Goal: Task Accomplishment & Management: Manage account settings

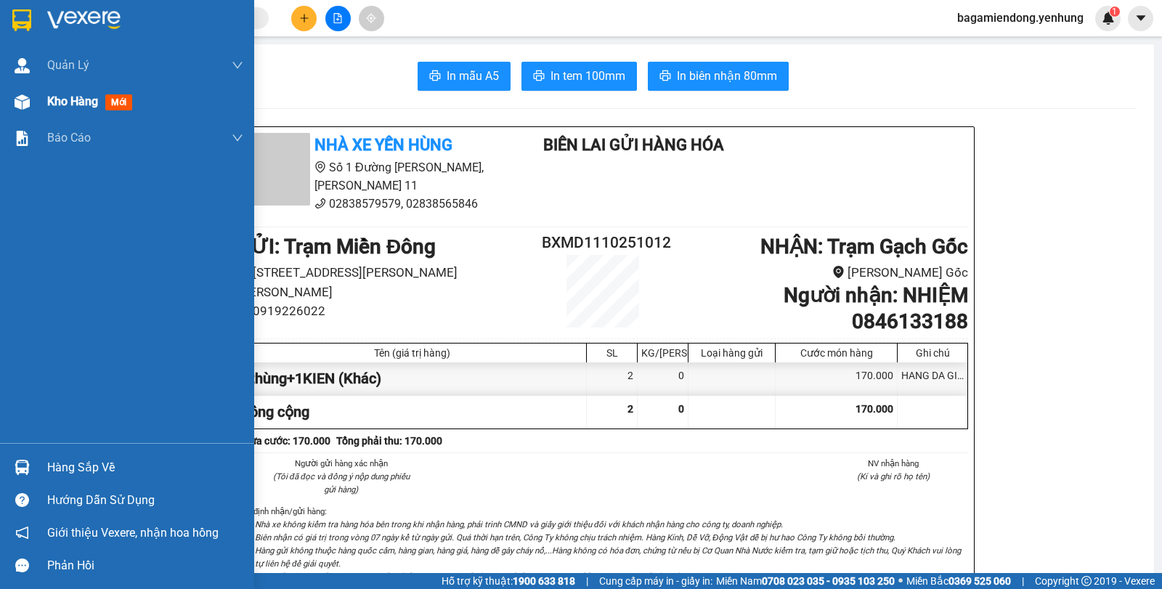
drag, startPoint x: 26, startPoint y: 99, endPoint x: 39, endPoint y: 99, distance: 13.1
click at [26, 99] on img at bounding box center [22, 101] width 15 height 15
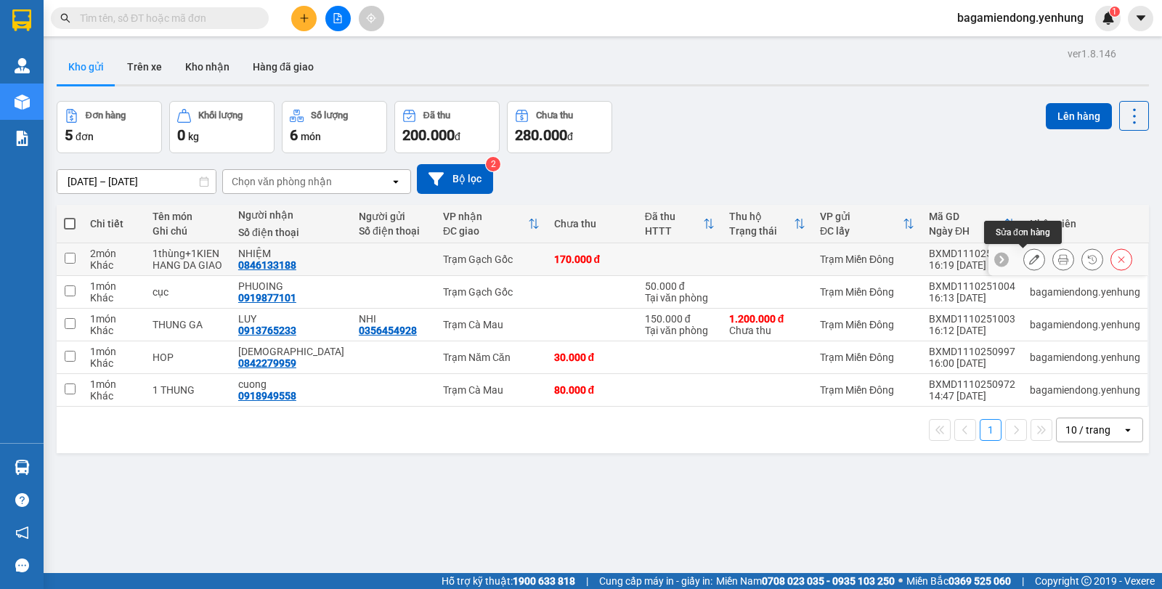
click at [1029, 259] on icon at bounding box center [1034, 259] width 10 height 10
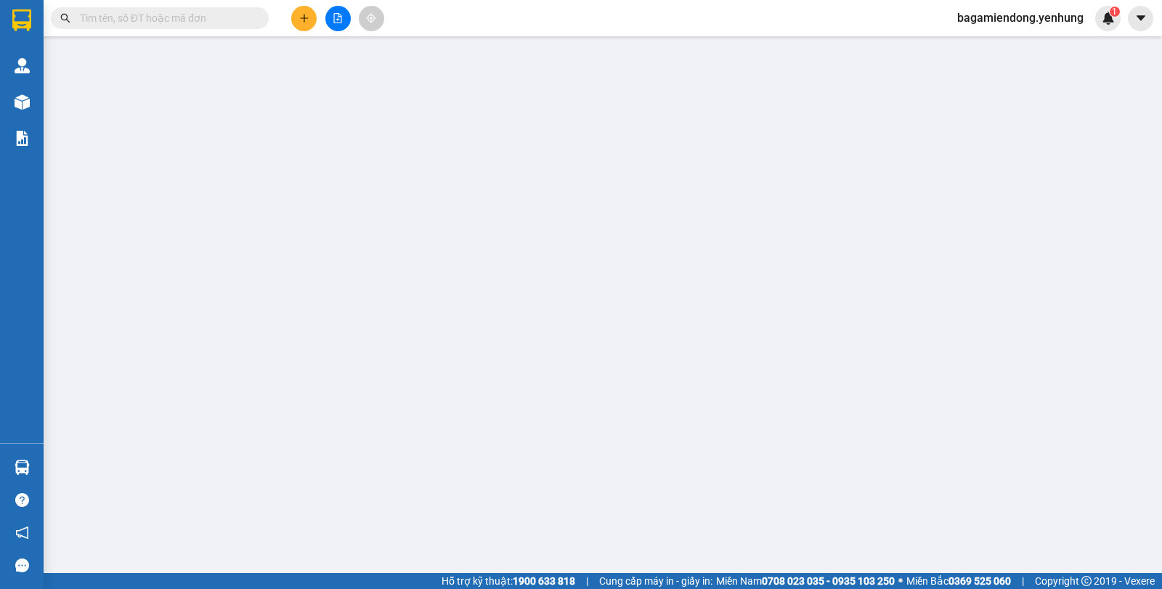
type input "0846133188"
type input "NHIỆM"
type input "0"
type input "170.000"
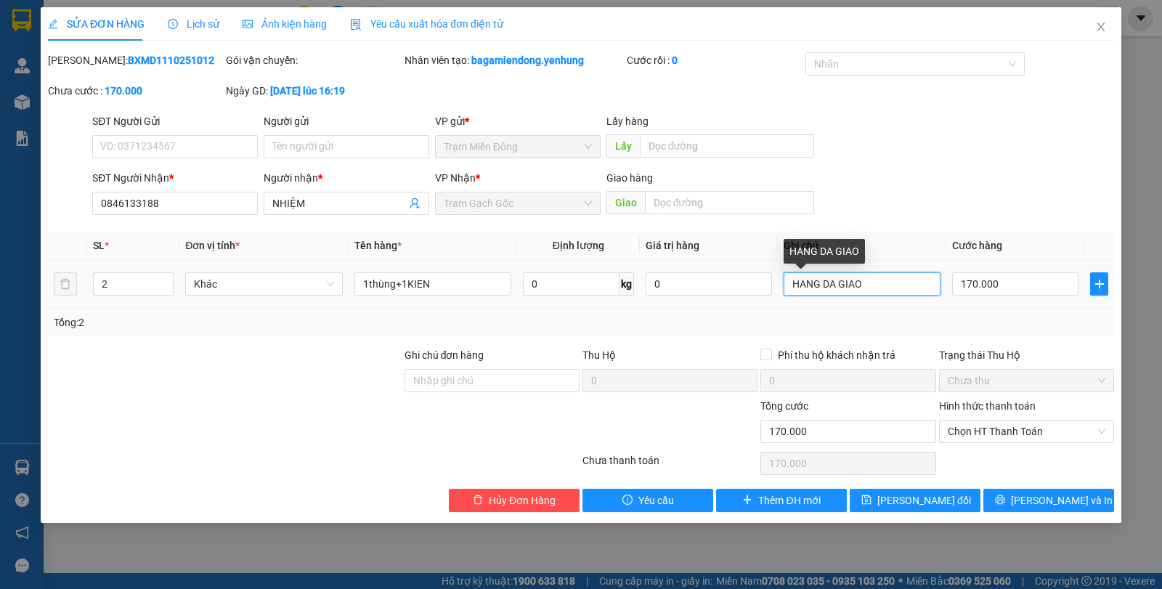
click at [884, 287] on input "HANG DA GIAO" at bounding box center [862, 283] width 157 height 23
type input "H"
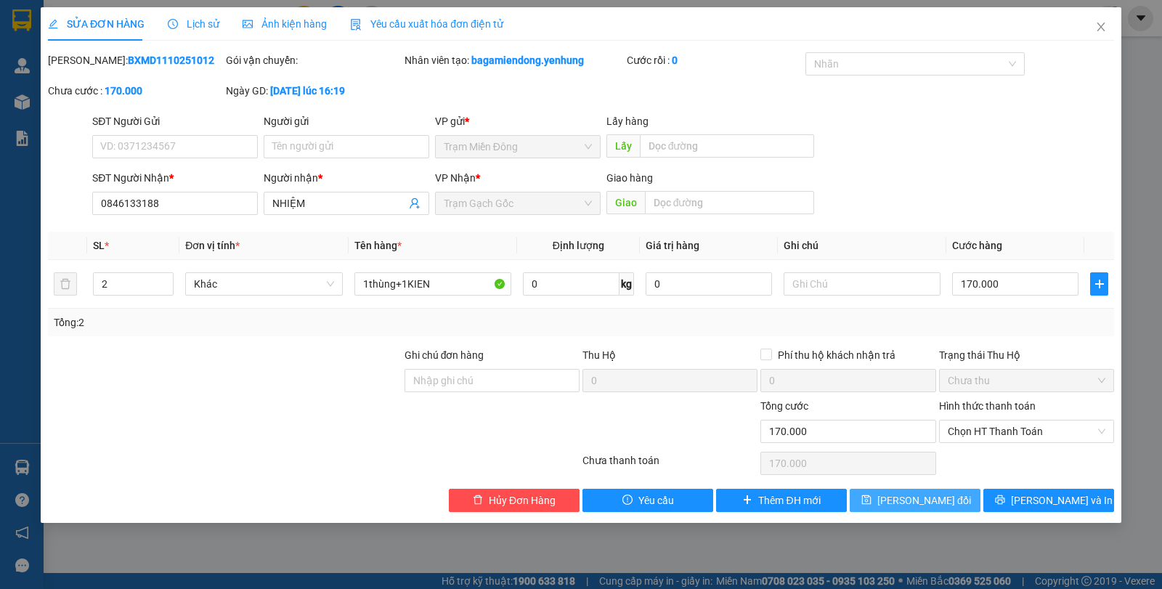
click at [922, 503] on span "[PERSON_NAME] đổi" at bounding box center [924, 500] width 94 height 16
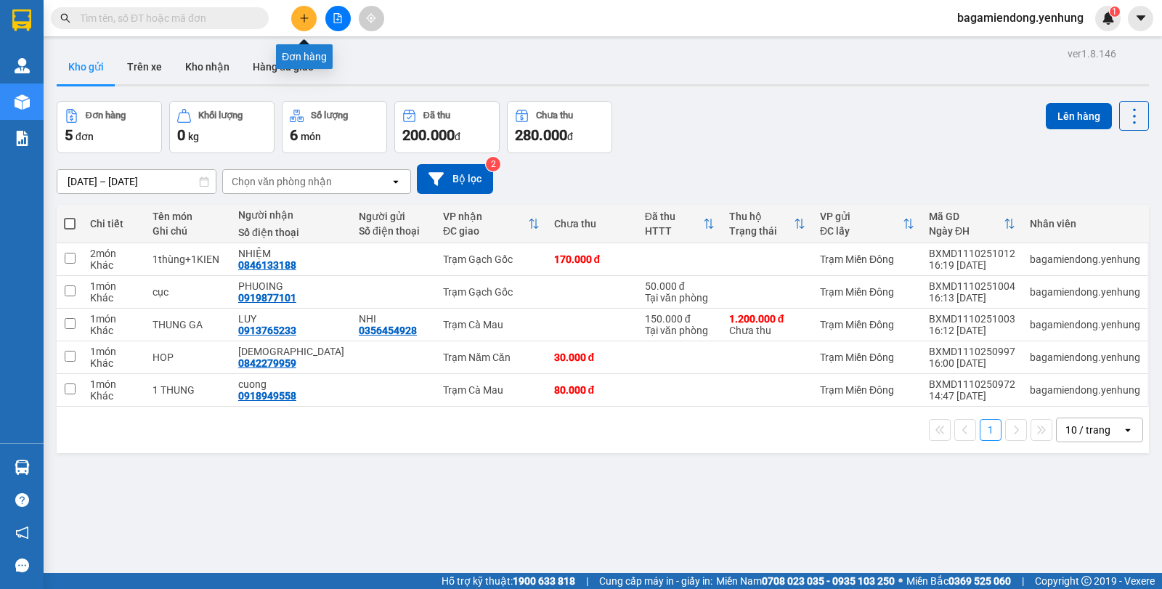
click at [298, 22] on button at bounding box center [303, 18] width 25 height 25
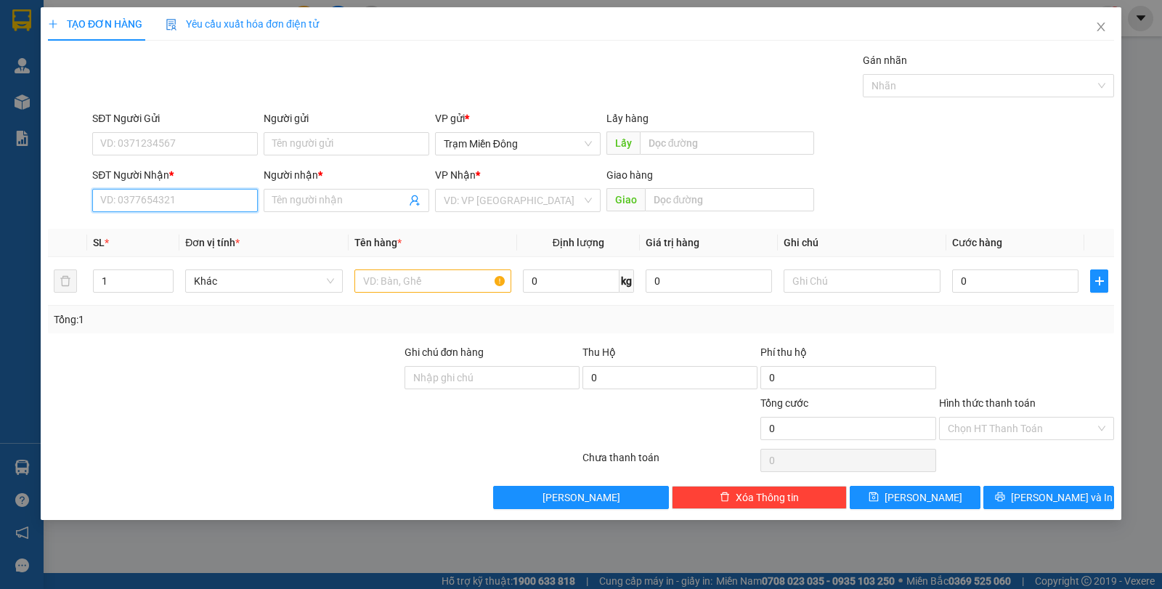
click at [188, 205] on input "SĐT Người Nhận *" at bounding box center [175, 200] width 166 height 23
click at [191, 232] on div "0336252469 - SINH" at bounding box center [175, 229] width 148 height 16
type input "0336252469"
type input "SINH"
type input "60.000"
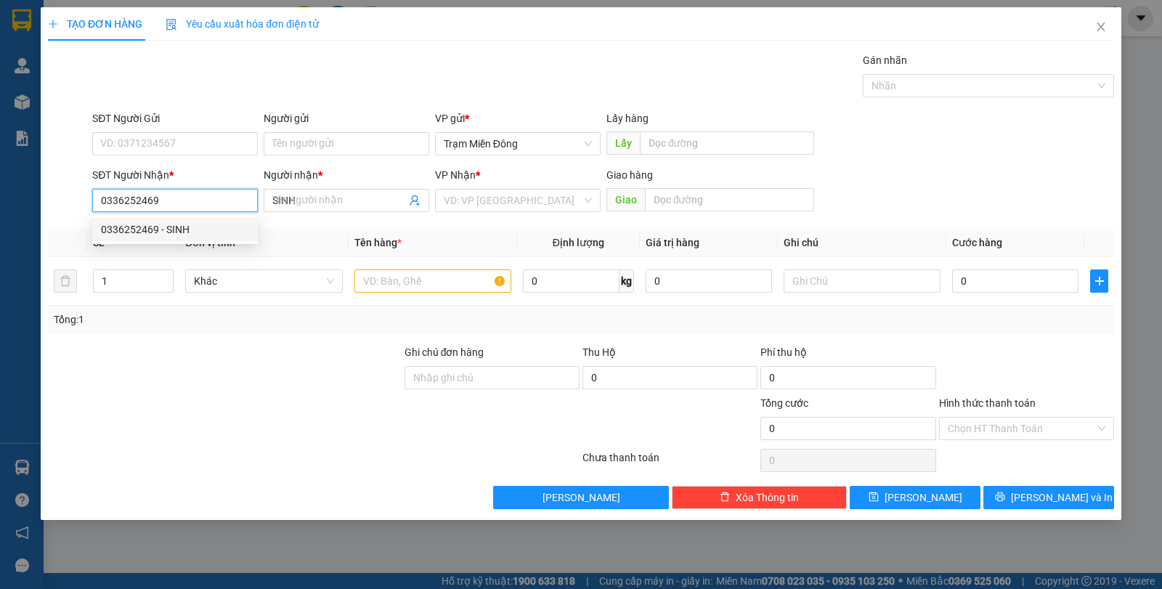
type input "60.000"
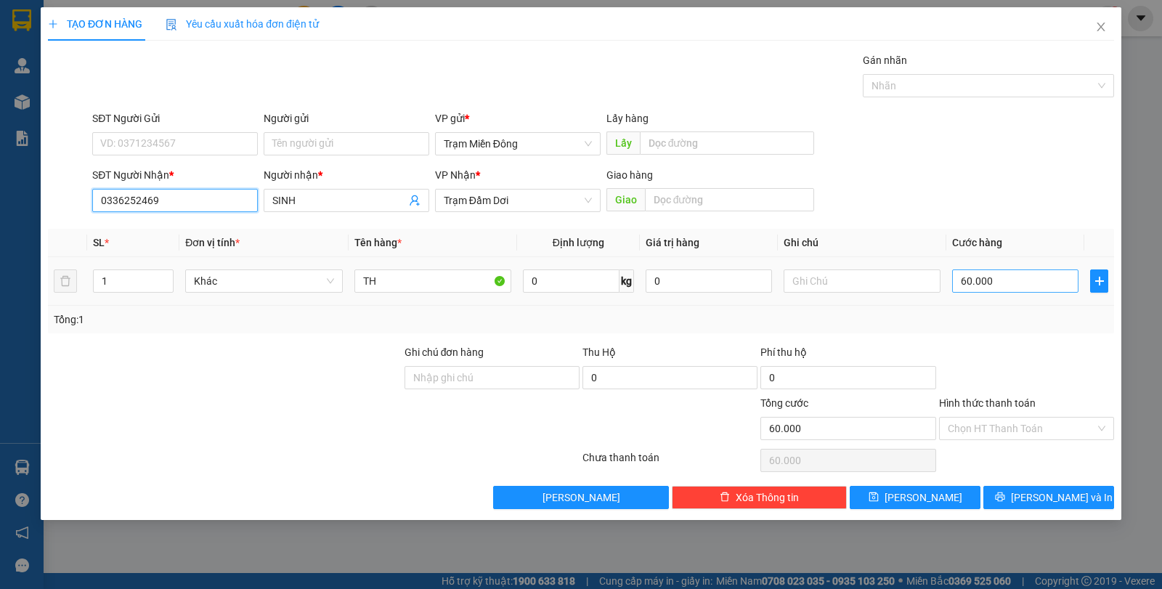
type input "0336252469"
click at [1017, 282] on input "60.000" at bounding box center [1015, 280] width 126 height 23
type input "0"
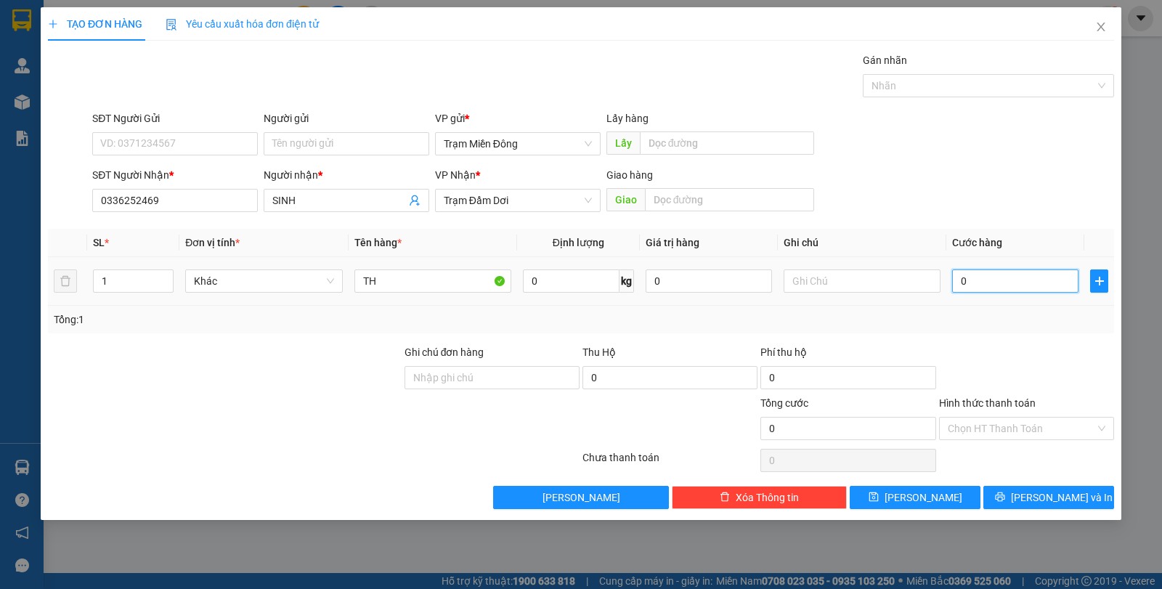
type input "5"
type input "05"
type input "50"
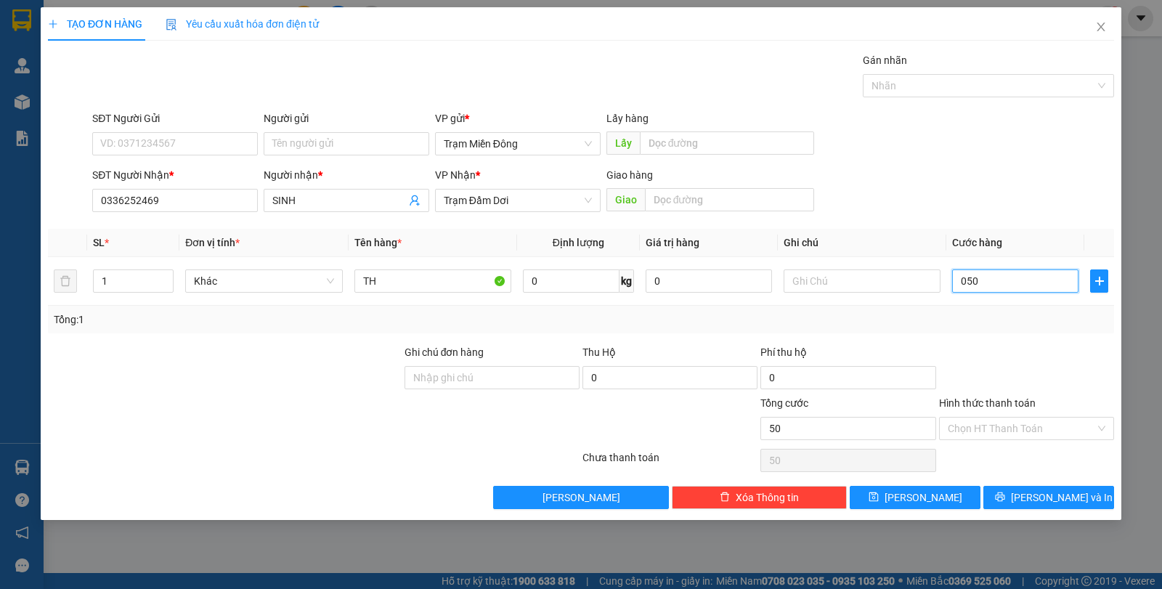
type input "050"
type input "50.000"
click at [1028, 217] on div "SĐT Người [PERSON_NAME] * 0336252469 Người [PERSON_NAME] * [PERSON_NAME] [PERSO…" at bounding box center [603, 192] width 1028 height 51
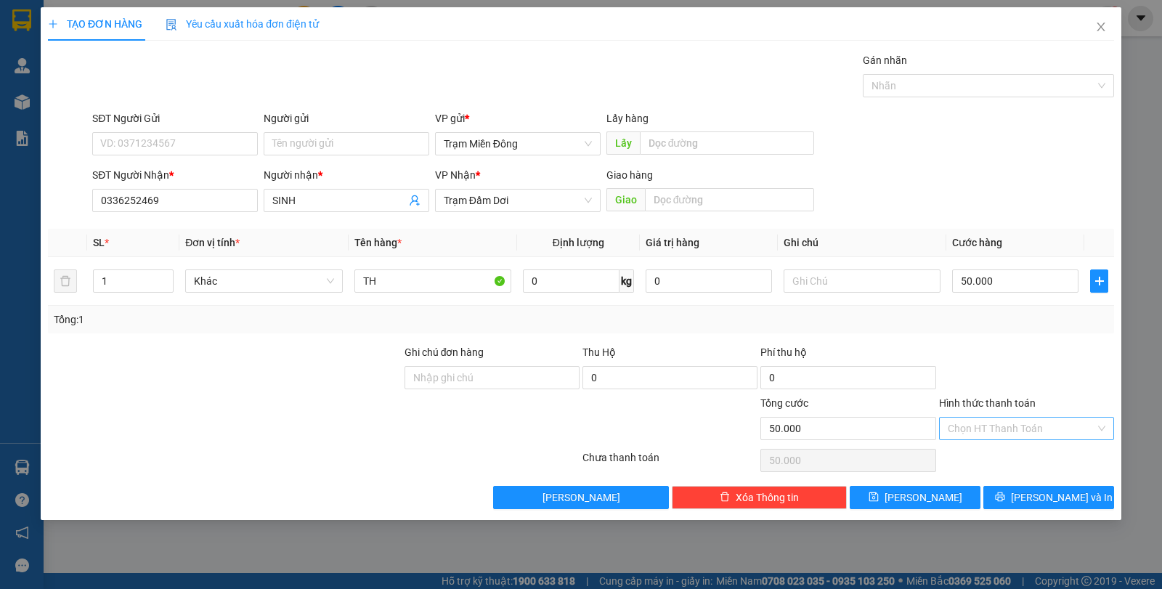
click at [1102, 427] on div "Chọn HT Thanh Toán" at bounding box center [1026, 428] width 175 height 23
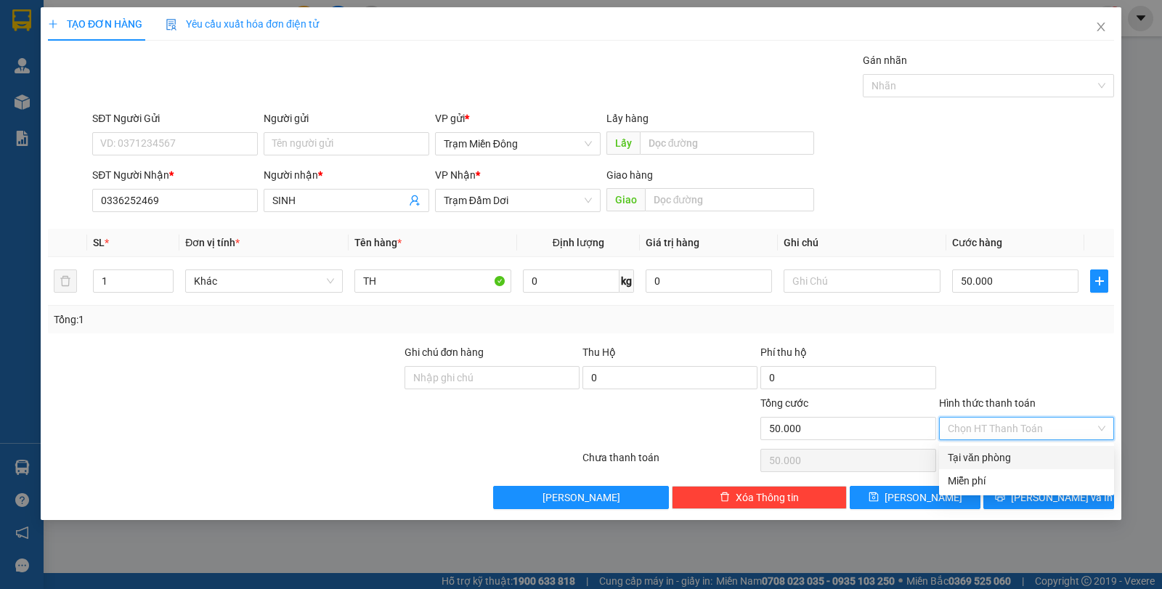
click at [1036, 456] on div "Tại văn phòng" at bounding box center [1027, 458] width 158 height 16
type input "0"
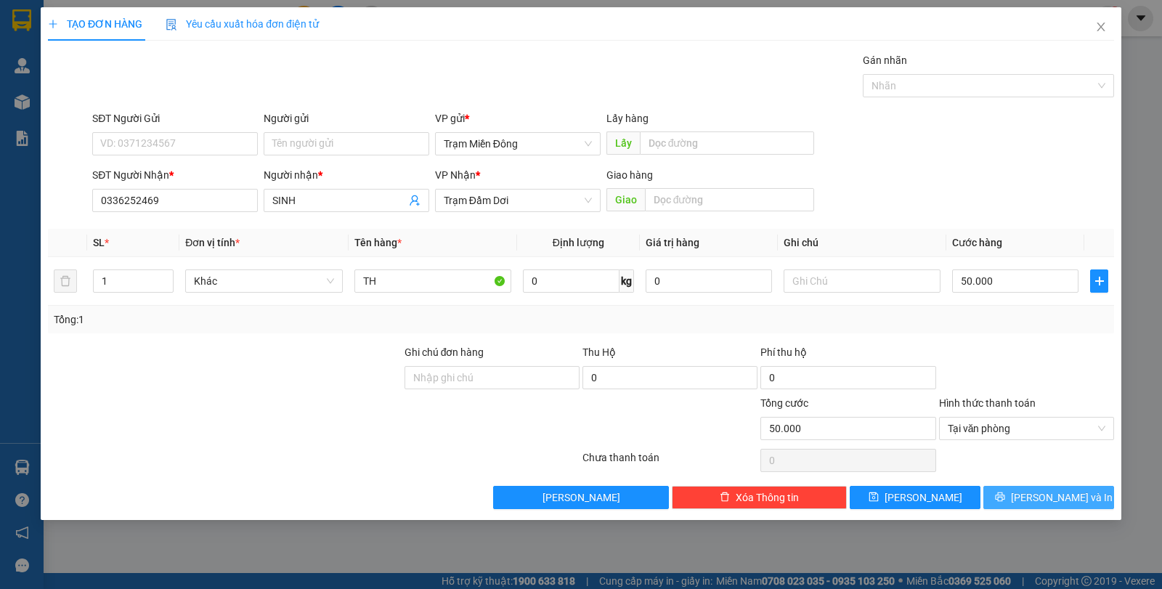
click at [1065, 492] on span "[PERSON_NAME] và In" at bounding box center [1062, 497] width 102 height 16
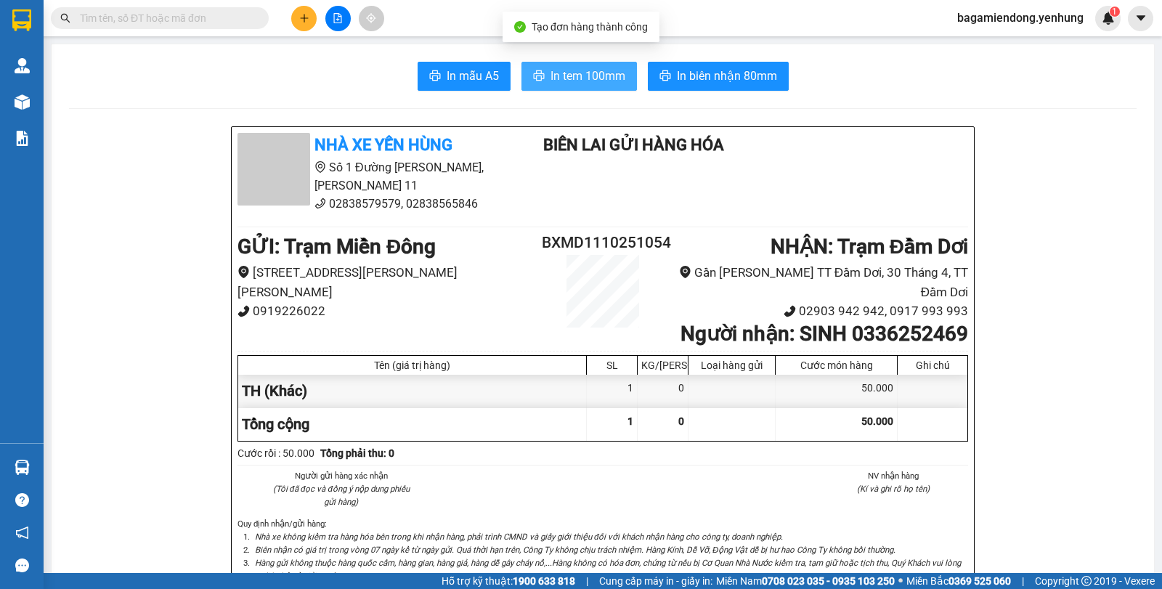
drag, startPoint x: 553, startPoint y: 88, endPoint x: 561, endPoint y: 84, distance: 8.5
click at [555, 87] on button "In tem 100mm" at bounding box center [578, 76] width 115 height 29
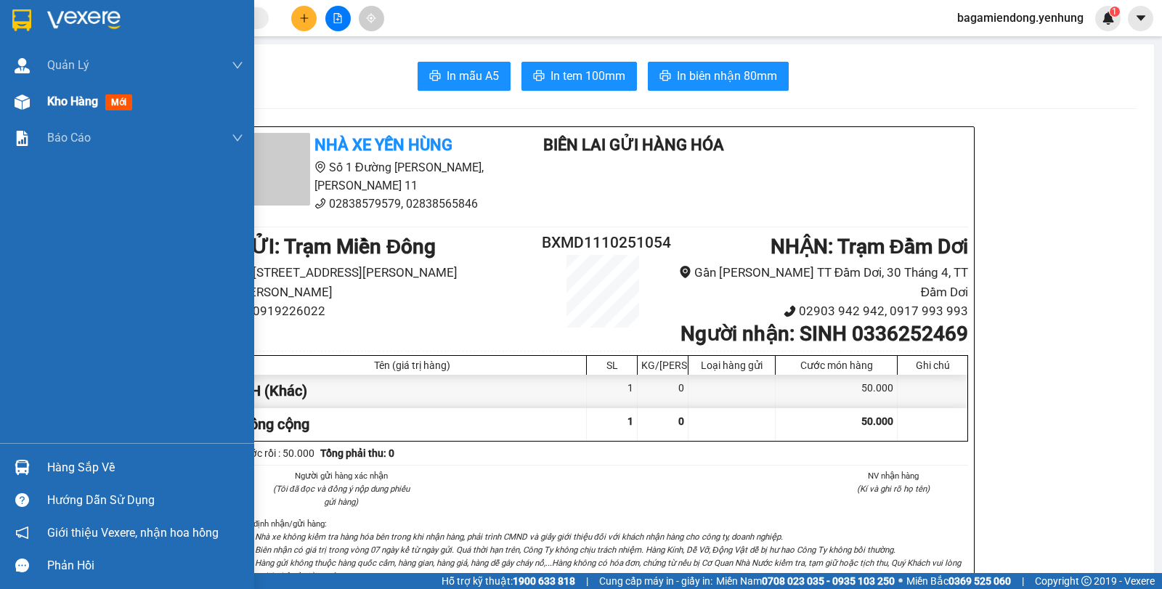
click at [23, 100] on img at bounding box center [22, 101] width 15 height 15
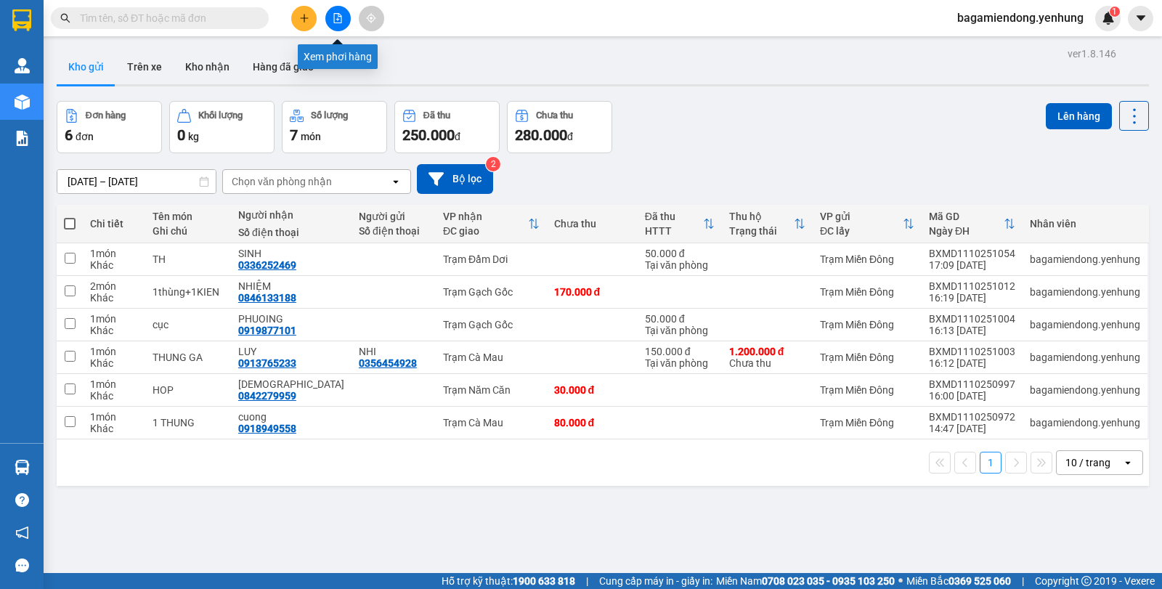
click at [331, 16] on button at bounding box center [337, 18] width 25 height 25
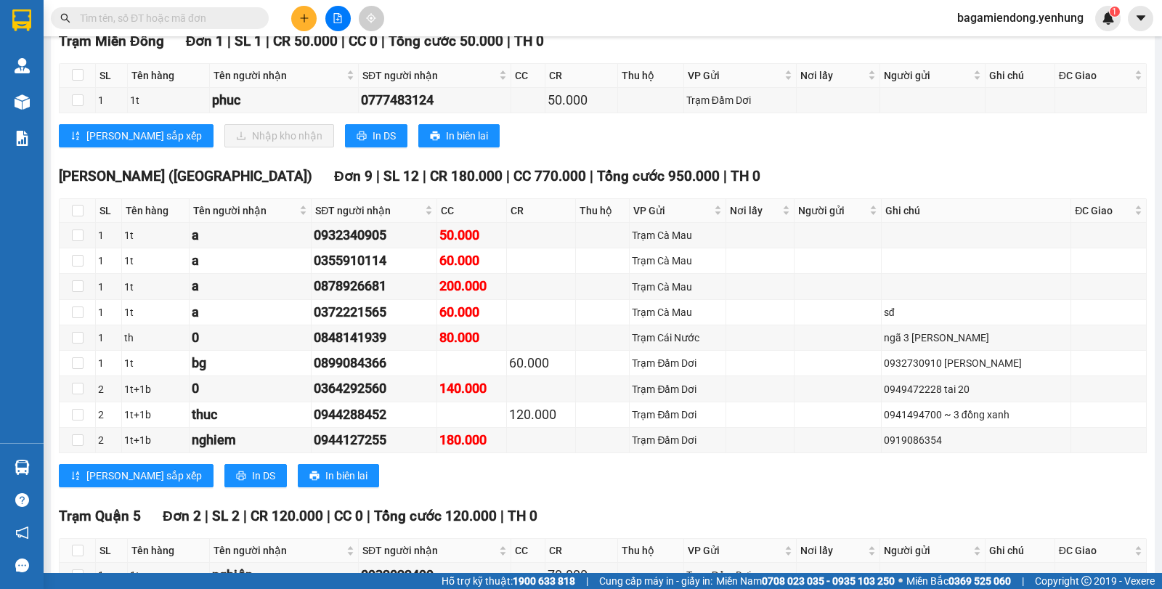
scroll to position [394, 0]
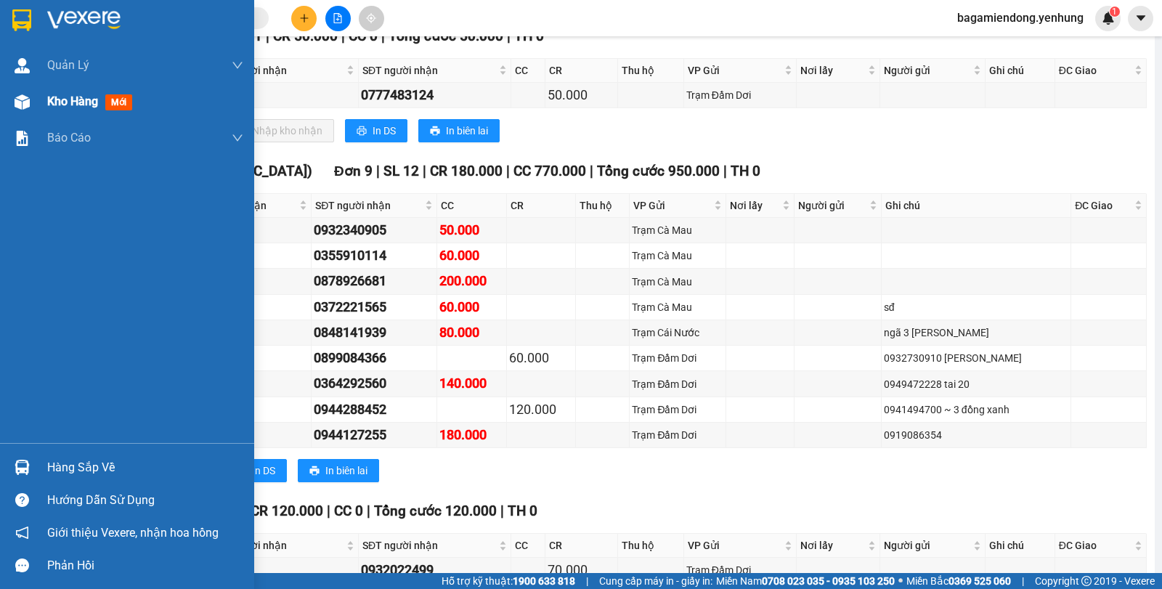
click at [23, 105] on img at bounding box center [22, 101] width 15 height 15
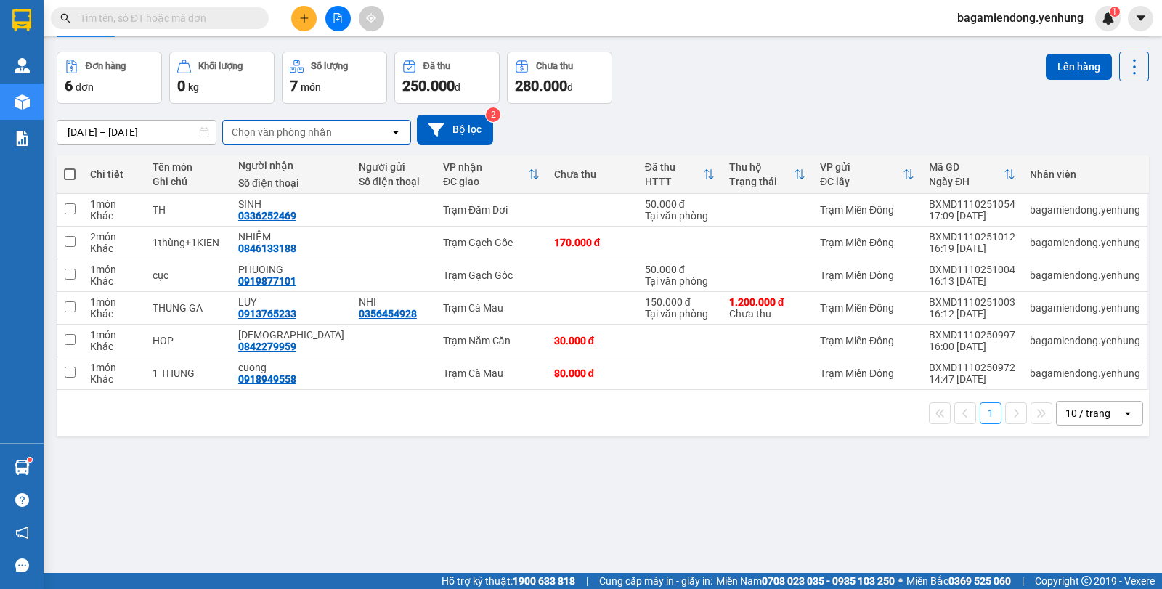
type input "A"
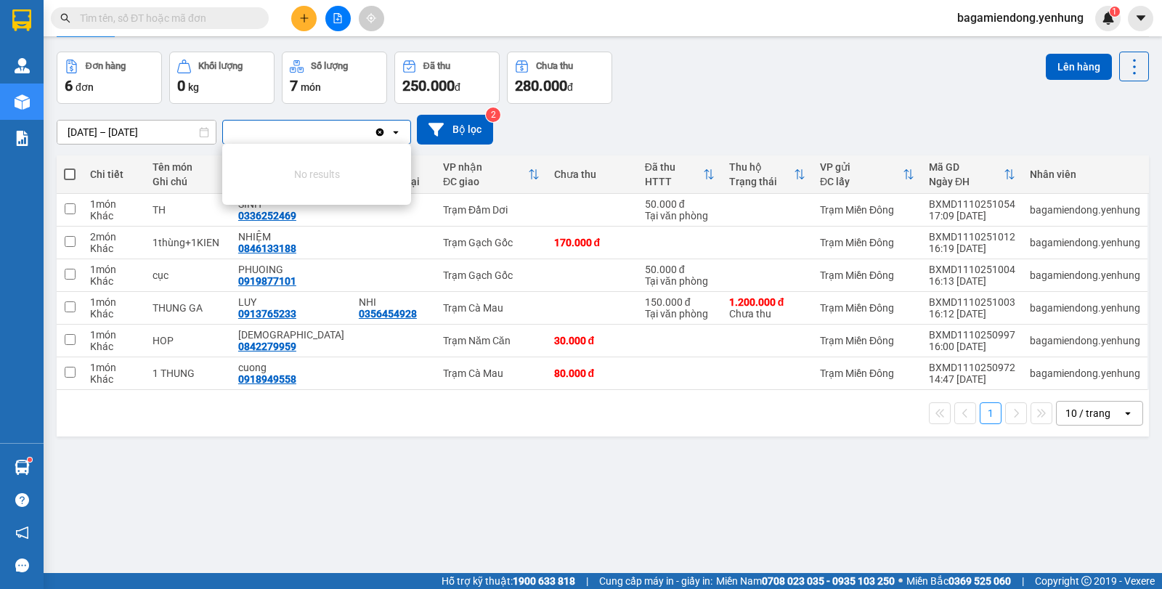
type input "Á"
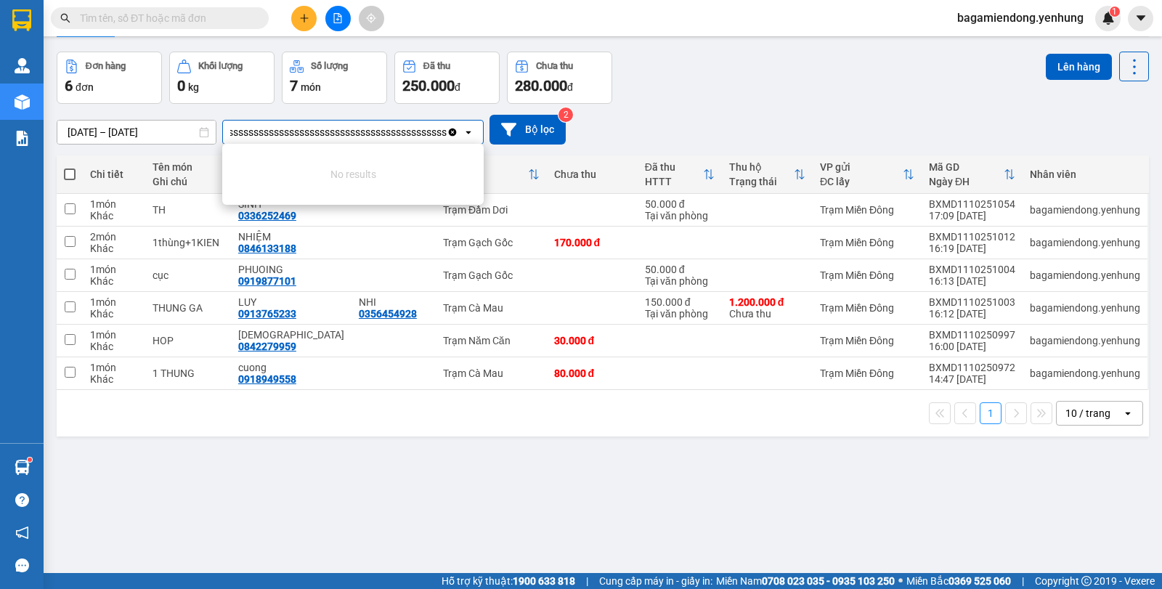
scroll to position [0, 997]
type input "Assssssssssssssssssssssssssssssssssssssssssssssssssssssssssssssssssssssssssssss…"
